Goal: Task Accomplishment & Management: Use online tool/utility

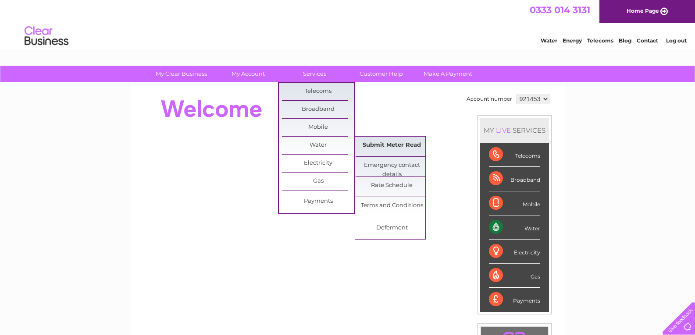
click at [404, 152] on link "Submit Meter Read" at bounding box center [392, 146] width 72 height 18
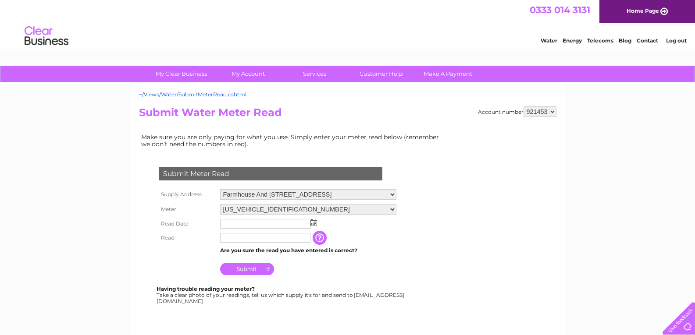
click at [551, 111] on select "921453 921457 921462 921463 941013" at bounding box center [540, 112] width 33 height 11
select select "921457"
click at [524, 107] on select "921453 921457 921462 921463 941013" at bounding box center [540, 112] width 33 height 11
click at [316, 224] on img at bounding box center [313, 222] width 7 height 7
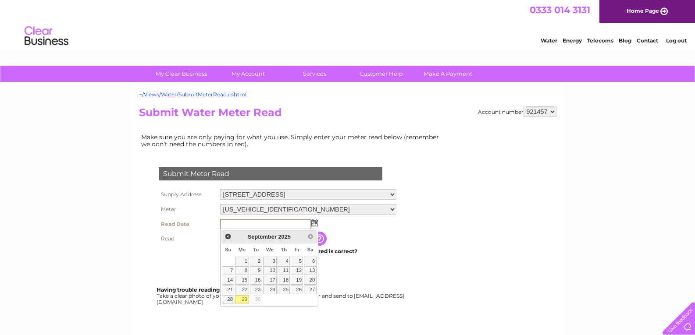
drag, startPoint x: 242, startPoint y: 299, endPoint x: 255, endPoint y: 263, distance: 38.6
click at [242, 299] on link "29" at bounding box center [242, 300] width 14 height 9
type input "2025/09/29"
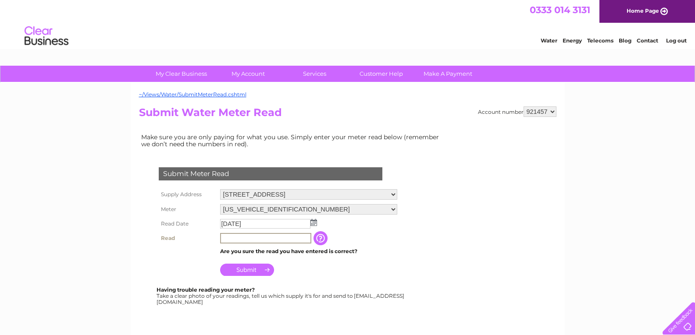
click at [242, 238] on input "text" at bounding box center [265, 238] width 91 height 11
type input "01574"
click at [251, 274] on input "Submit" at bounding box center [247, 270] width 54 height 12
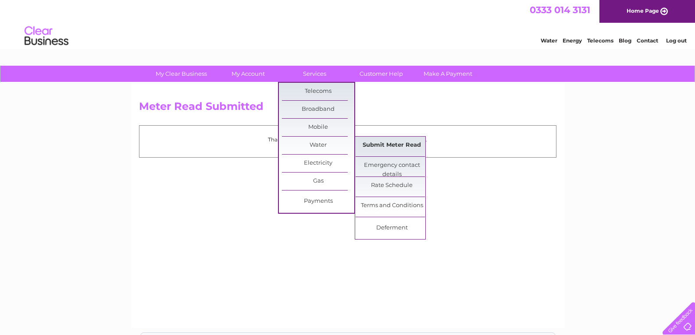
click at [399, 148] on link "Submit Meter Read" at bounding box center [392, 146] width 72 height 18
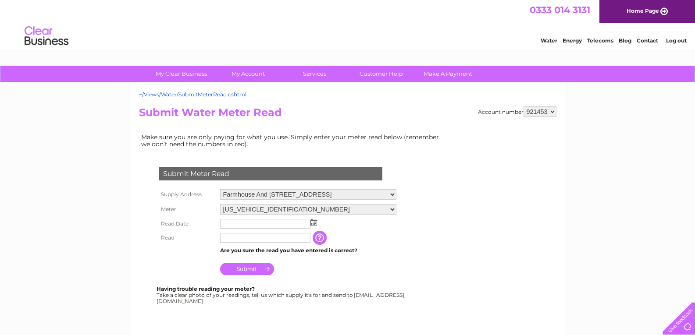
drag, startPoint x: 549, startPoint y: 110, endPoint x: 549, endPoint y: 115, distance: 4.8
click at [549, 110] on select "921453 921457 921462 921463 941013" at bounding box center [540, 112] width 33 height 11
select select "921462"
click at [524, 107] on select "921453 921457 921462 921463 941013" at bounding box center [540, 112] width 33 height 11
click at [552, 110] on select "921453 921457 921462 921463 941013" at bounding box center [540, 112] width 33 height 11
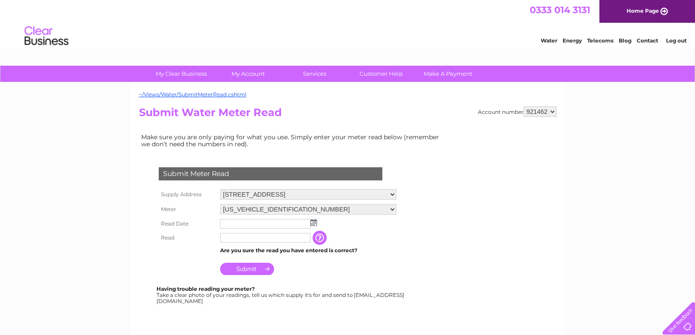
select select "921463"
click at [524, 107] on select "921453 921457 921462 921463 941013" at bounding box center [540, 112] width 33 height 11
click at [272, 223] on input "text" at bounding box center [265, 224] width 90 height 10
click at [317, 221] on td at bounding box center [308, 224] width 181 height 15
click at [317, 223] on td at bounding box center [308, 224] width 181 height 14
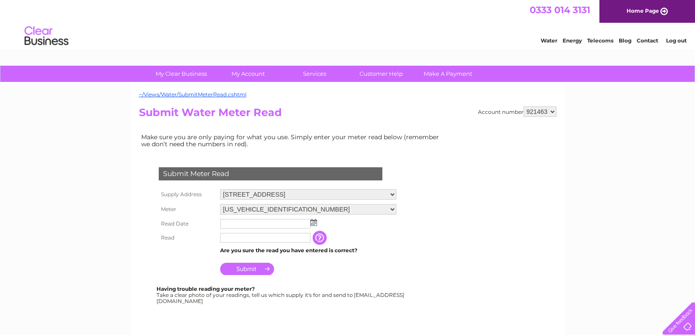
click at [314, 222] on img at bounding box center [313, 222] width 7 height 7
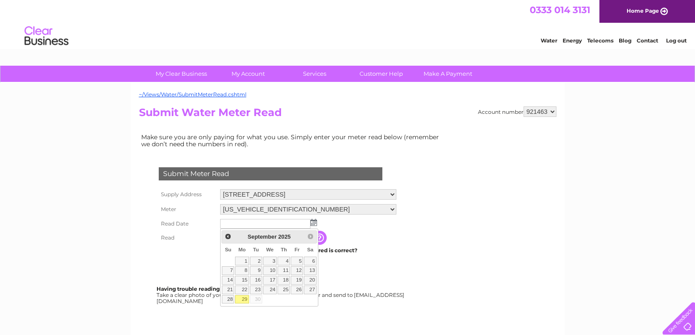
click at [246, 299] on link "29" at bounding box center [242, 300] width 14 height 9
type input "2025/09/29"
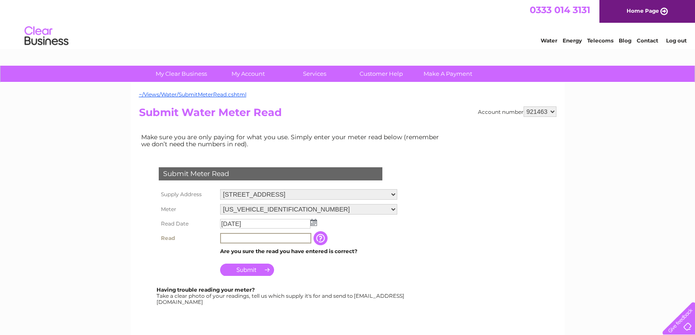
click at [251, 239] on input "text" at bounding box center [265, 238] width 91 height 11
type input "02048"
click at [246, 274] on input "Submit" at bounding box center [247, 270] width 54 height 12
click at [246, 269] on input "Submit" at bounding box center [247, 269] width 54 height 12
